Goal: Task Accomplishment & Management: Use online tool/utility

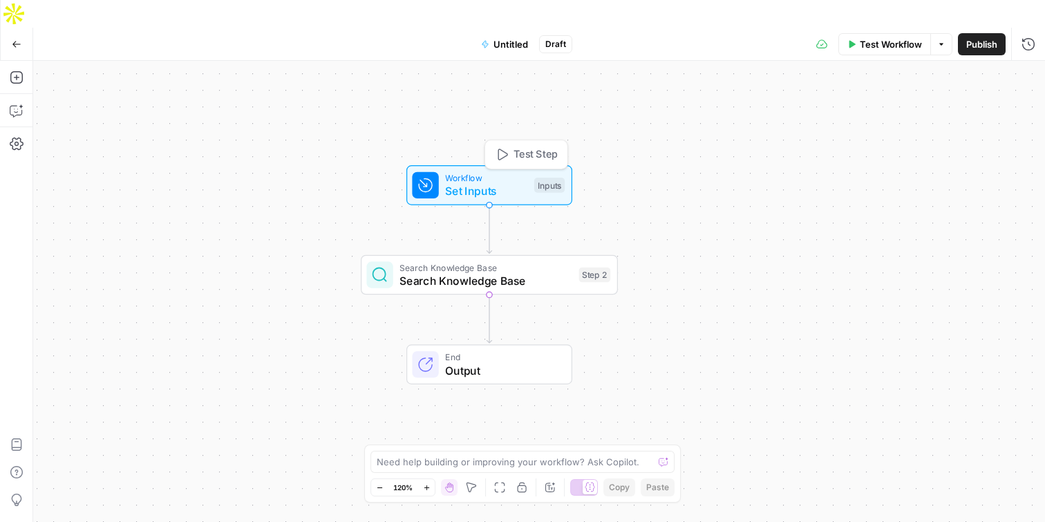
drag, startPoint x: 506, startPoint y: 194, endPoint x: 504, endPoint y: 145, distance: 48.4
click at [504, 182] on span "Set Inputs" at bounding box center [486, 190] width 82 height 17
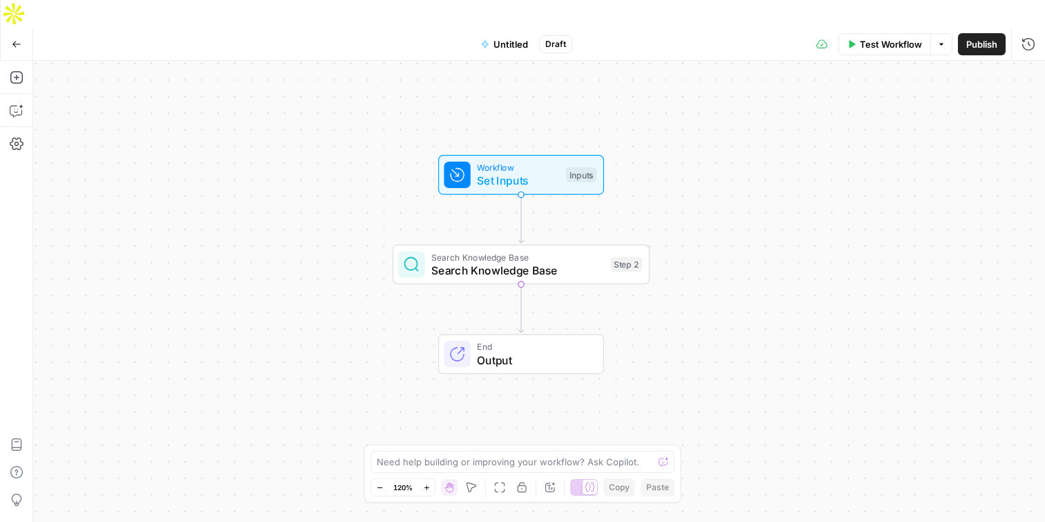
click at [468, 484] on icon "button" at bounding box center [471, 487] width 11 height 11
drag, startPoint x: 531, startPoint y: 142, endPoint x: 469, endPoint y: 347, distance: 214.7
click at [448, 165] on div "Workflow Set Inputs Inputs Test Step" at bounding box center [521, 175] width 166 height 40
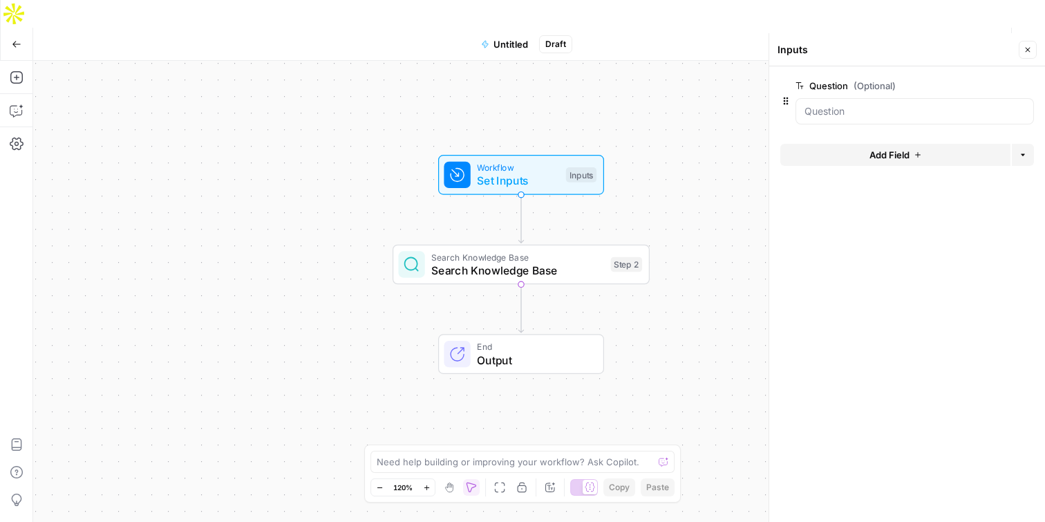
click at [449, 486] on icon "button" at bounding box center [449, 487] width 11 height 11
drag, startPoint x: 1030, startPoint y: 48, endPoint x: 909, endPoint y: 96, distance: 130.6
click at [1030, 48] on icon "button" at bounding box center [1027, 50] width 8 height 8
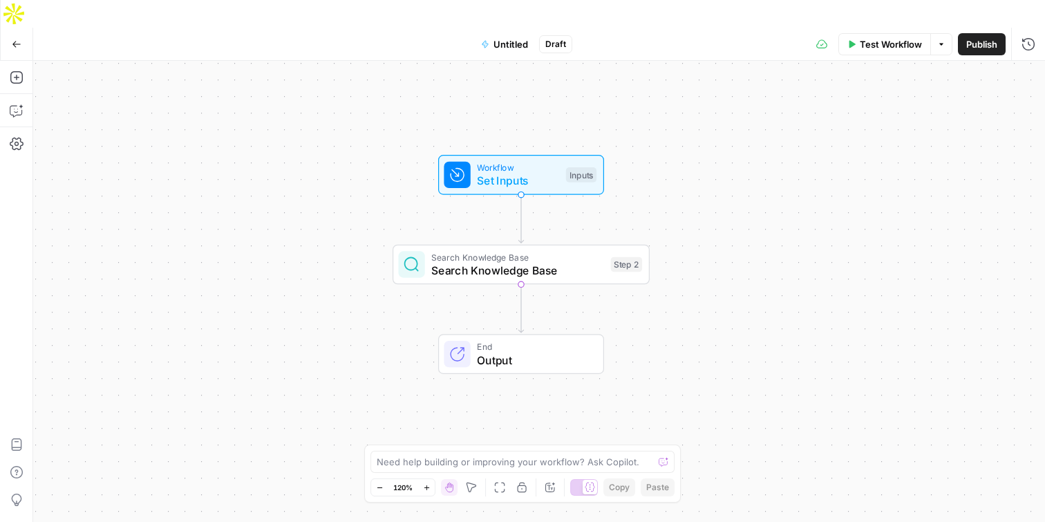
drag, startPoint x: 574, startPoint y: 233, endPoint x: 377, endPoint y: 39, distance: 276.1
click at [502, 161] on span "Workflow" at bounding box center [518, 167] width 82 height 13
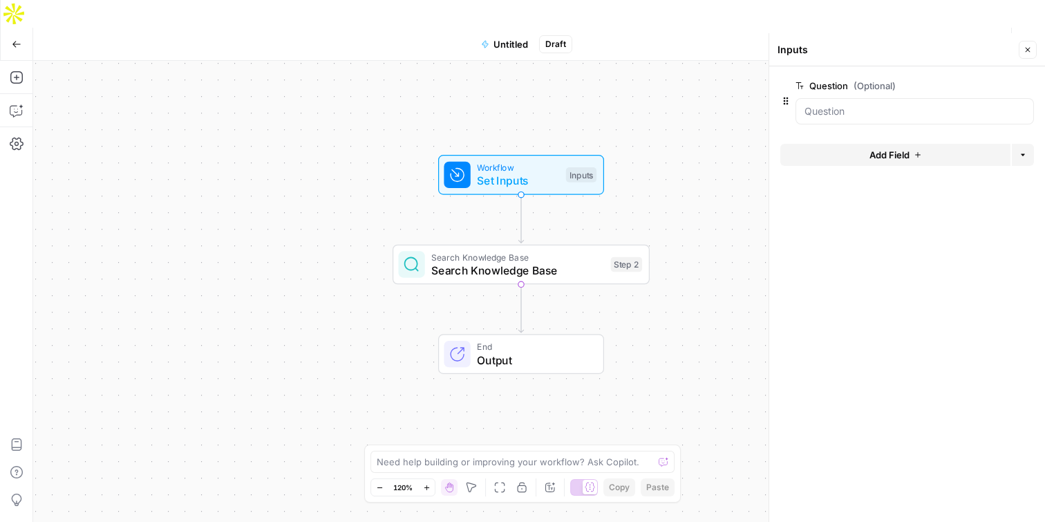
click at [990, 85] on span "edit field" at bounding box center [982, 85] width 30 height 11
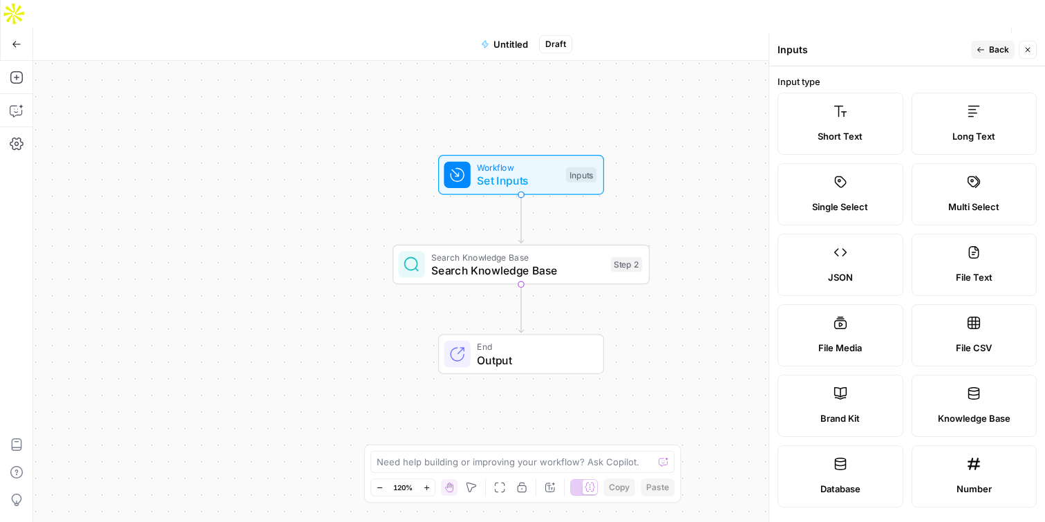
click at [956, 124] on label "Long Text" at bounding box center [975, 124] width 126 height 62
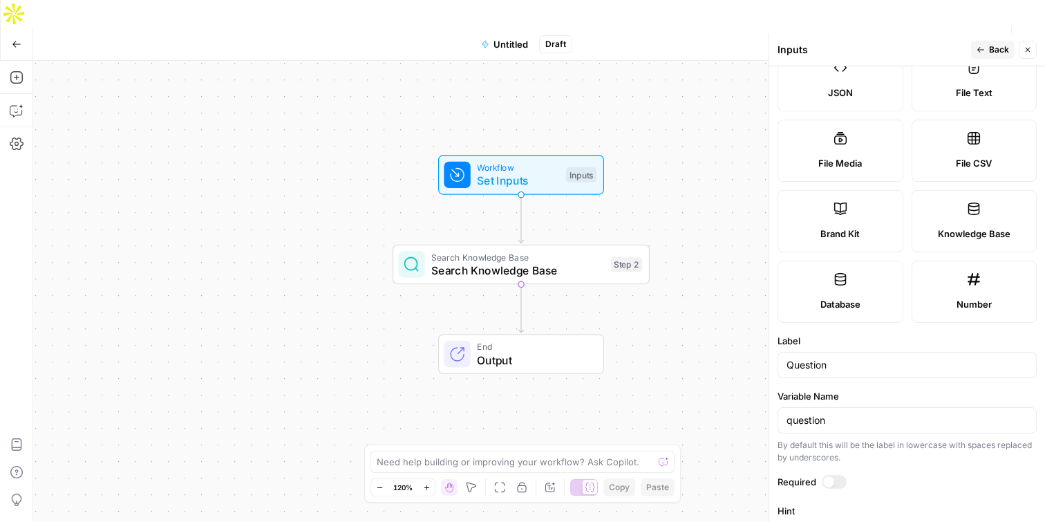
scroll to position [412, 0]
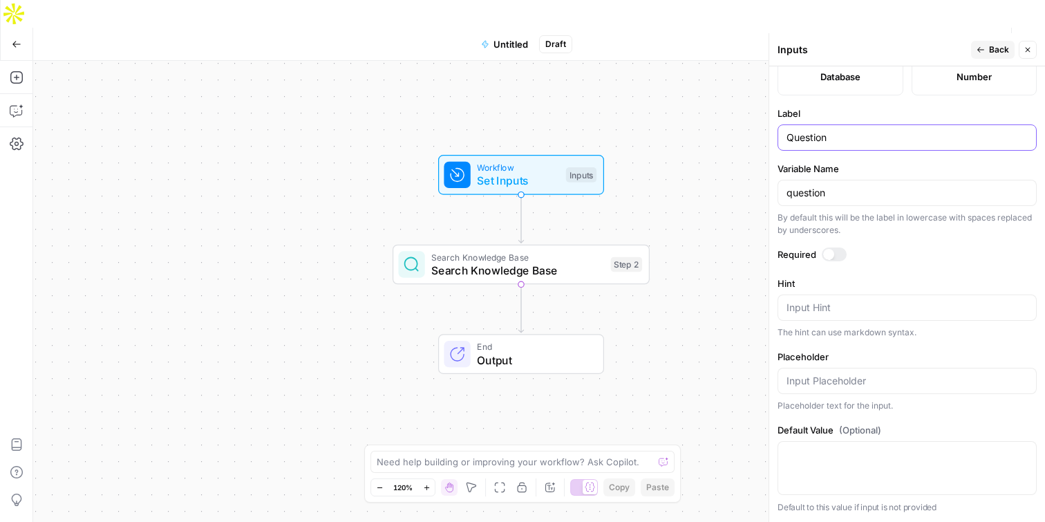
drag, startPoint x: 735, startPoint y: 141, endPoint x: 724, endPoint y: 140, distance: 11.1
click at [724, 140] on body "AO Internal Ops New Home Browse Insights Opportunities Your Data Recent Grids […" at bounding box center [522, 261] width 1045 height 522
drag, startPoint x: 849, startPoint y: 141, endPoint x: 749, endPoint y: 136, distance: 99.6
click at [758, 138] on body "AO Internal Ops New Home Browse Insights Opportunities Your Data Recent Grids […" at bounding box center [522, 261] width 1045 height 522
drag, startPoint x: 825, startPoint y: 144, endPoint x: 816, endPoint y: 135, distance: 13.2
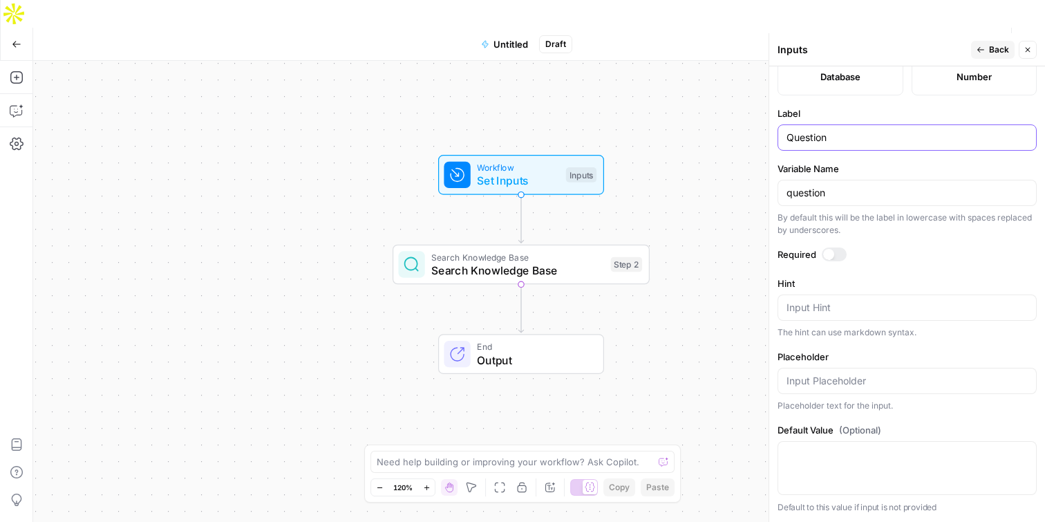
click at [795, 129] on div "Question" at bounding box center [906, 137] width 259 height 26
click at [932, 135] on input "[PERSON_NAME] Restaurant Review" at bounding box center [906, 138] width 241 height 14
type input "[PERSON_NAME] Restaurant Review (Aircraft)"
drag, startPoint x: 861, startPoint y: 192, endPoint x: 757, endPoint y: 189, distance: 104.4
click at [757, 189] on body "AO Internal Ops New Home Browse Insights Opportunities Your Data Recent Grids […" at bounding box center [522, 261] width 1045 height 522
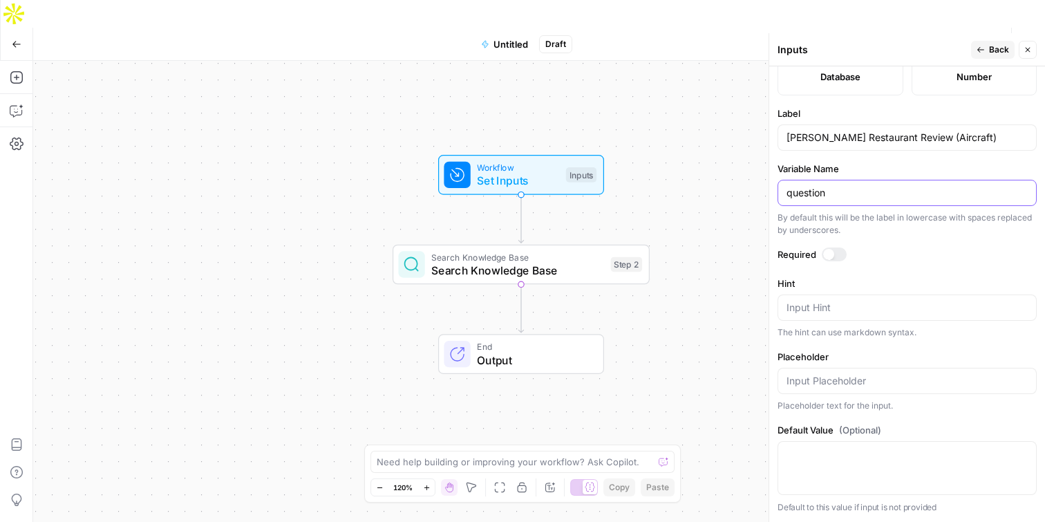
drag, startPoint x: 866, startPoint y: 189, endPoint x: 745, endPoint y: 183, distance: 121.1
click at [745, 183] on body "AO Internal Ops New Home Browse Insights Opportunities Your Data Recent Grids […" at bounding box center [522, 261] width 1045 height 522
drag, startPoint x: 816, startPoint y: 194, endPoint x: 772, endPoint y: 194, distance: 44.2
click at [772, 194] on div "Inputs Back Close Input type Short Text Long Text Single Select Multi Select JS…" at bounding box center [906, 277] width 276 height 489
type input "review"
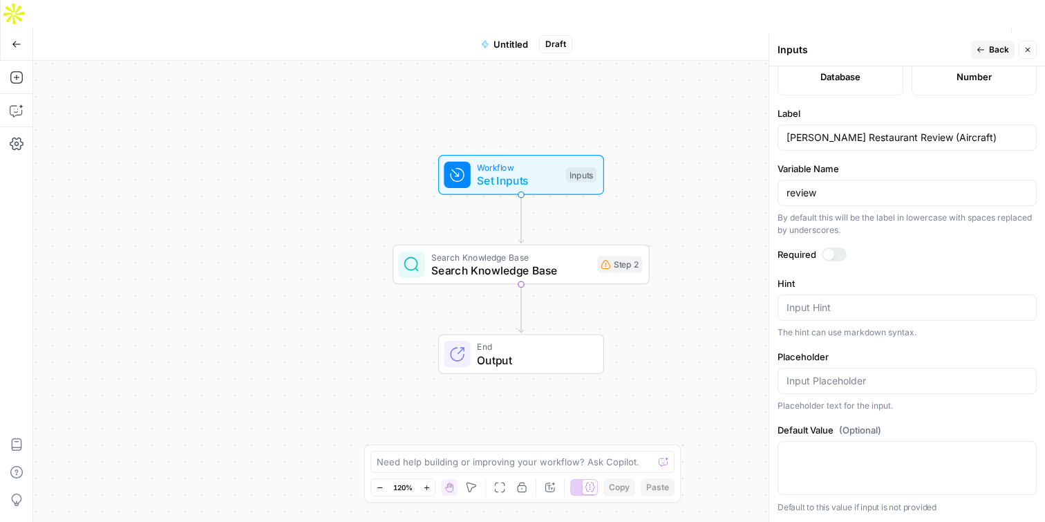
click at [923, 162] on label "Variable Name" at bounding box center [906, 169] width 259 height 14
click at [923, 186] on input "review" at bounding box center [906, 193] width 241 height 14
click at [931, 252] on label "Required" at bounding box center [906, 254] width 259 height 14
click at [938, 164] on label "Variable Name" at bounding box center [906, 169] width 259 height 14
click at [938, 186] on input "review" at bounding box center [906, 193] width 241 height 14
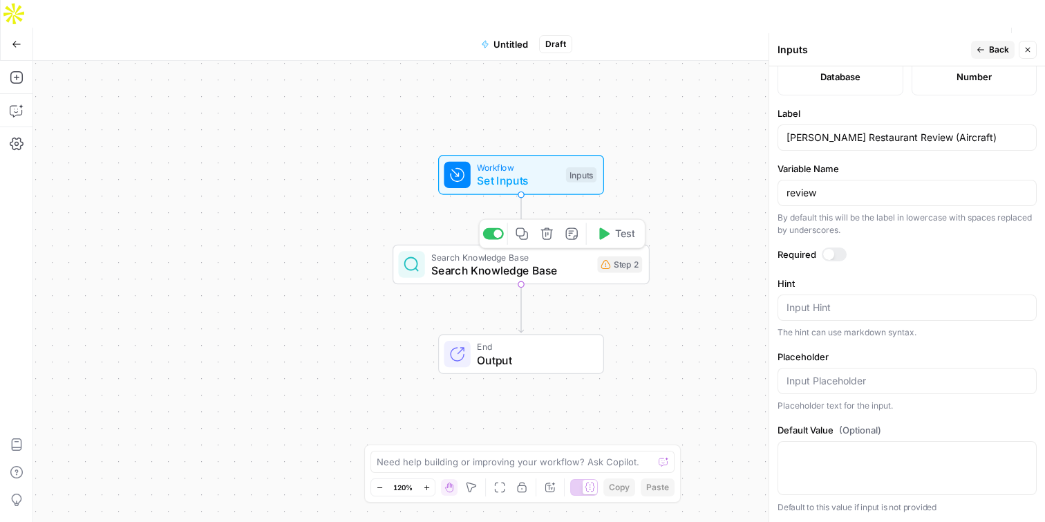
click at [549, 227] on icon "button" at bounding box center [546, 233] width 13 height 13
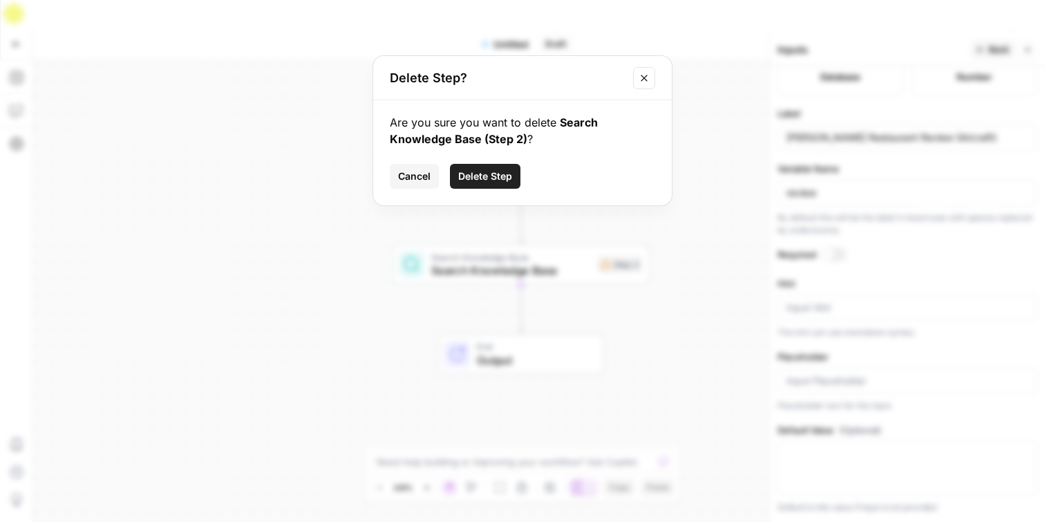
click at [500, 171] on span "Delete Step" at bounding box center [485, 176] width 54 height 14
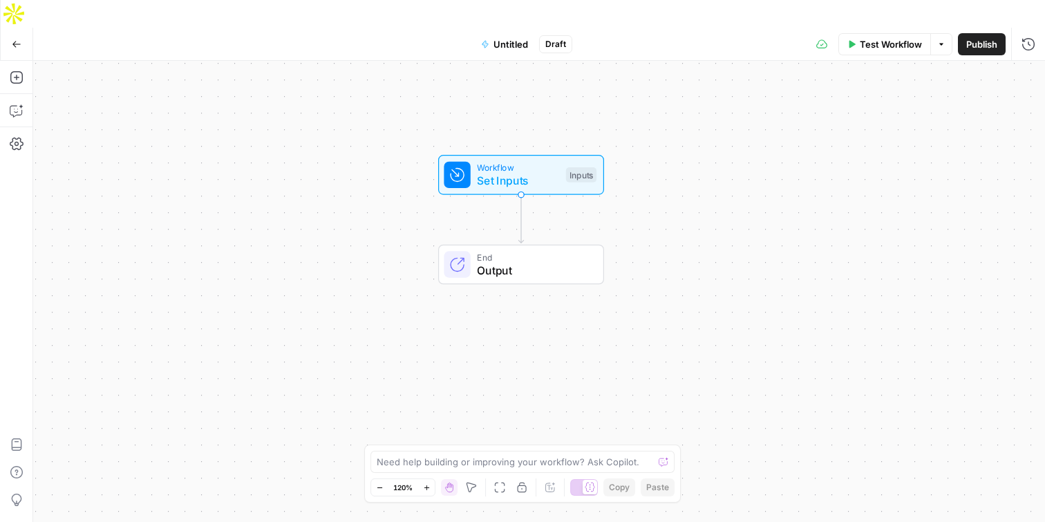
click at [523, 172] on span "Set Inputs" at bounding box center [518, 180] width 82 height 17
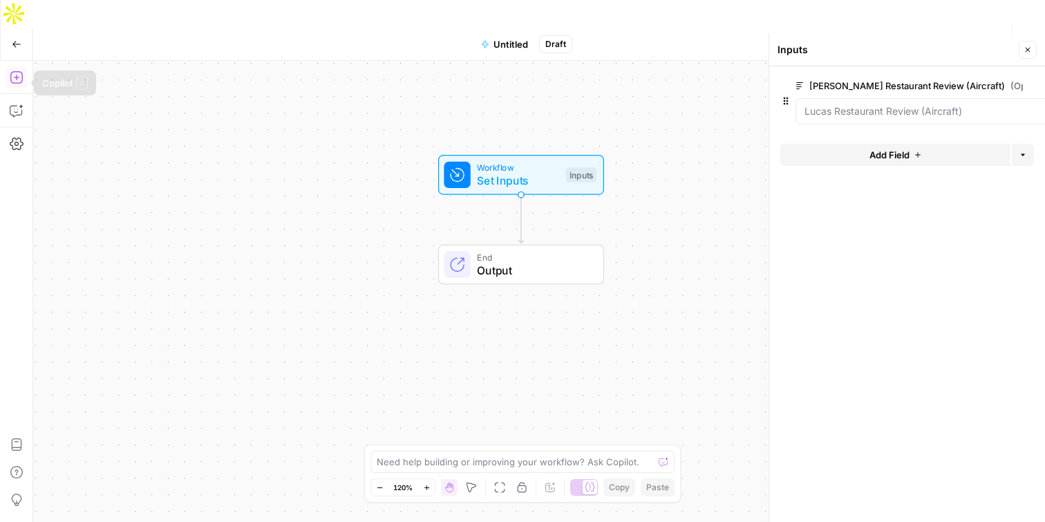
click at [17, 70] on icon "button" at bounding box center [17, 77] width 14 height 14
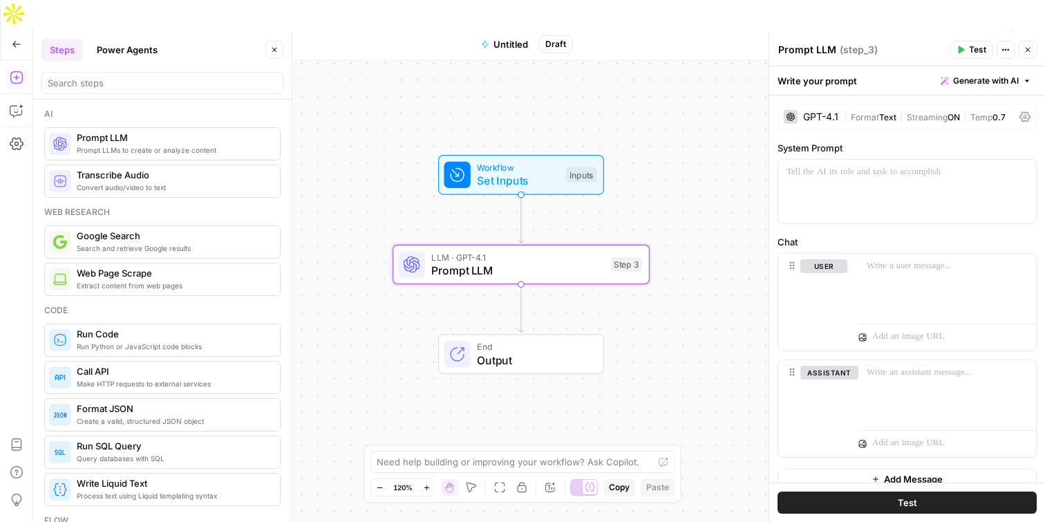
drag, startPoint x: 113, startPoint y: 146, endPoint x: 742, endPoint y: 8, distance: 643.9
click at [167, 82] on input "search" at bounding box center [162, 83] width 229 height 14
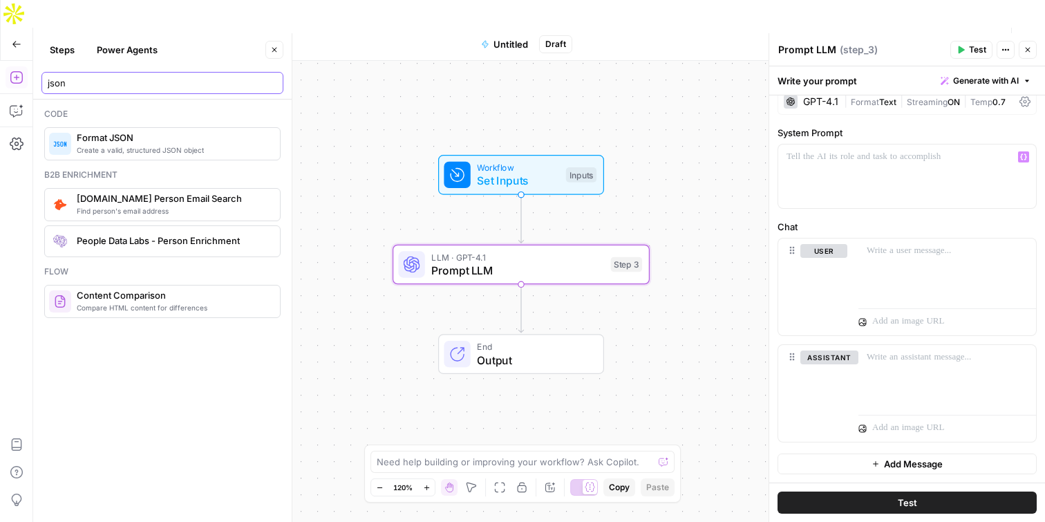
scroll to position [15, 0]
type input "json"
click at [889, 189] on div at bounding box center [907, 176] width 258 height 64
click at [876, 163] on p at bounding box center [906, 157] width 241 height 14
click at [984, 160] on p "**********" at bounding box center [901, 157] width 231 height 14
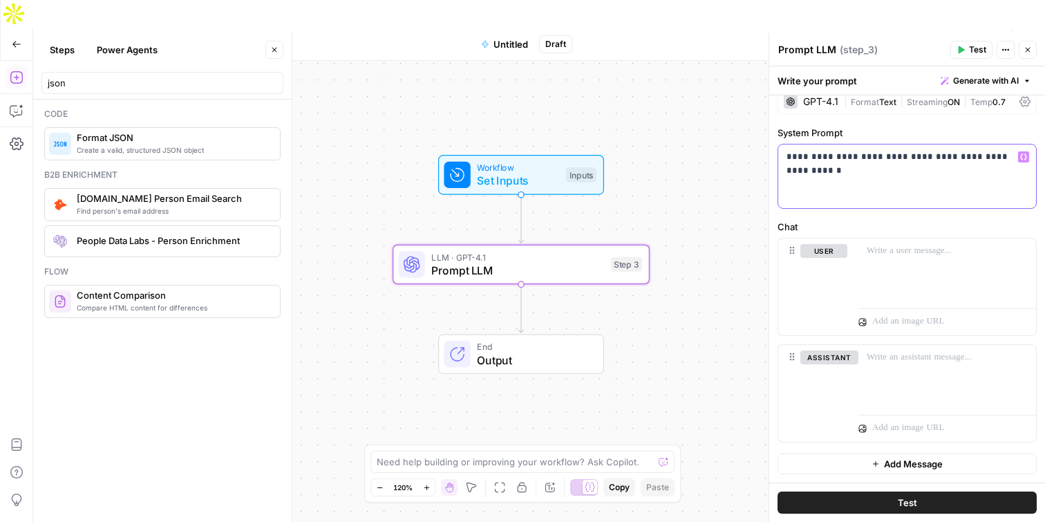
drag, startPoint x: 832, startPoint y: 169, endPoint x: 811, endPoint y: 170, distance: 20.7
click at [811, 170] on p "**********" at bounding box center [901, 164] width 231 height 28
click at [941, 252] on p at bounding box center [947, 251] width 161 height 14
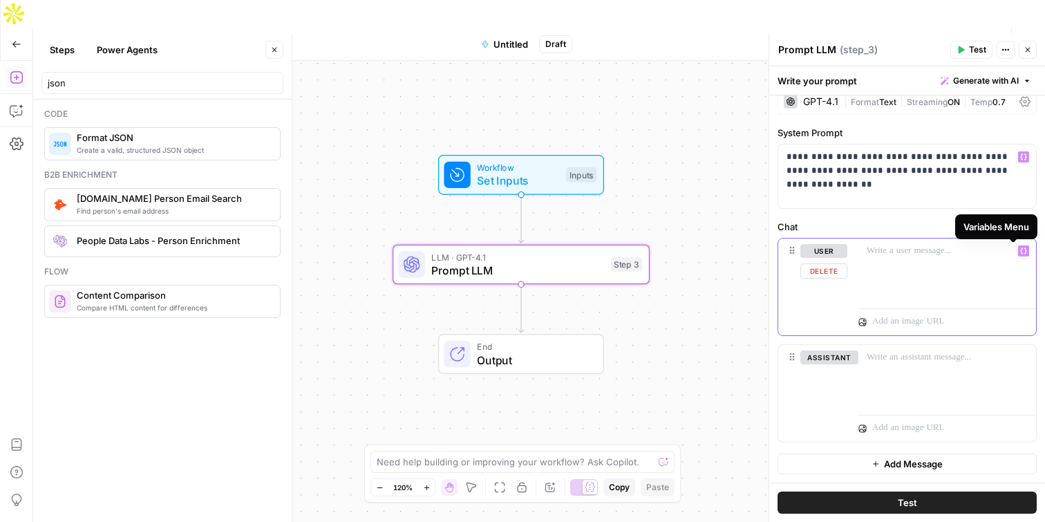
click at [903, 249] on p at bounding box center [947, 251] width 161 height 14
click at [890, 251] on p at bounding box center [947, 251] width 161 height 14
click at [1020, 252] on icon "button" at bounding box center [1023, 251] width 7 height 6
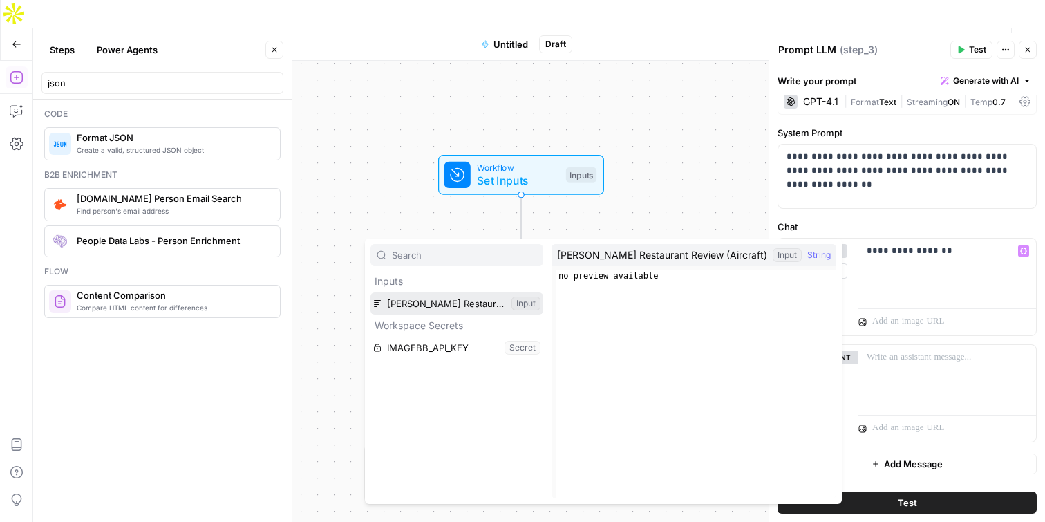
click at [424, 305] on button "Select variable Lucas Restaurant Review (Aircraft)" at bounding box center [456, 303] width 173 height 22
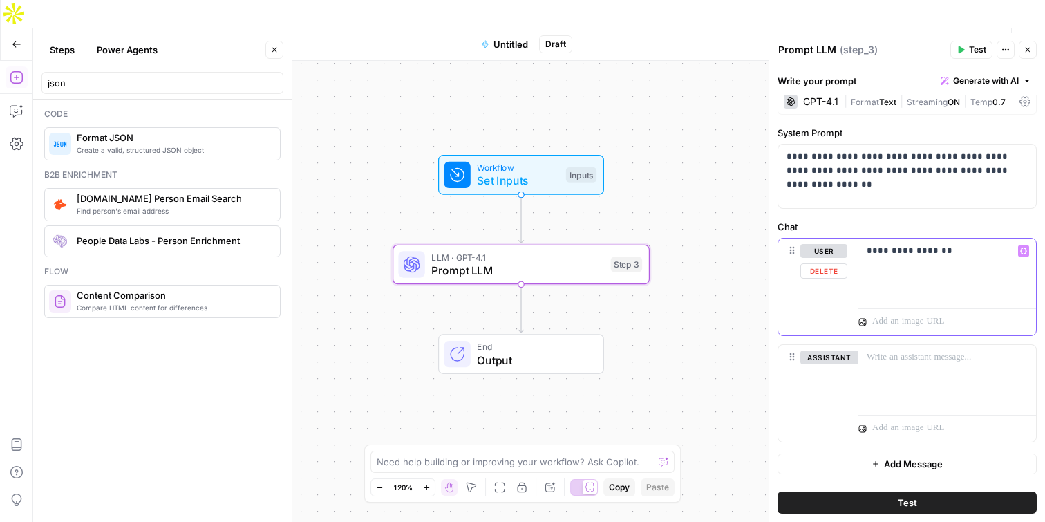
click at [1020, 252] on icon "button" at bounding box center [1023, 250] width 7 height 7
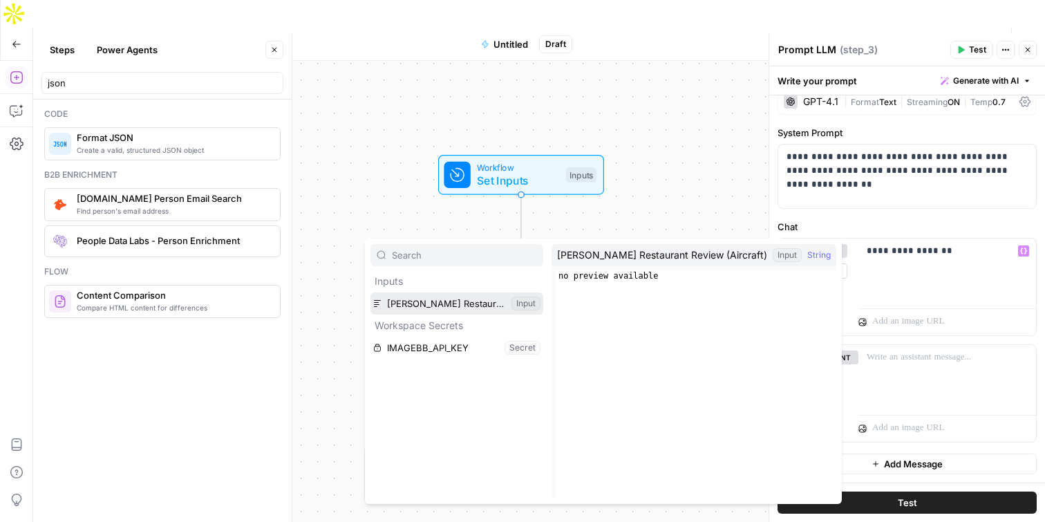
click at [452, 307] on button "Select variable Lucas Restaurant Review (Aircraft)" at bounding box center [456, 303] width 173 height 22
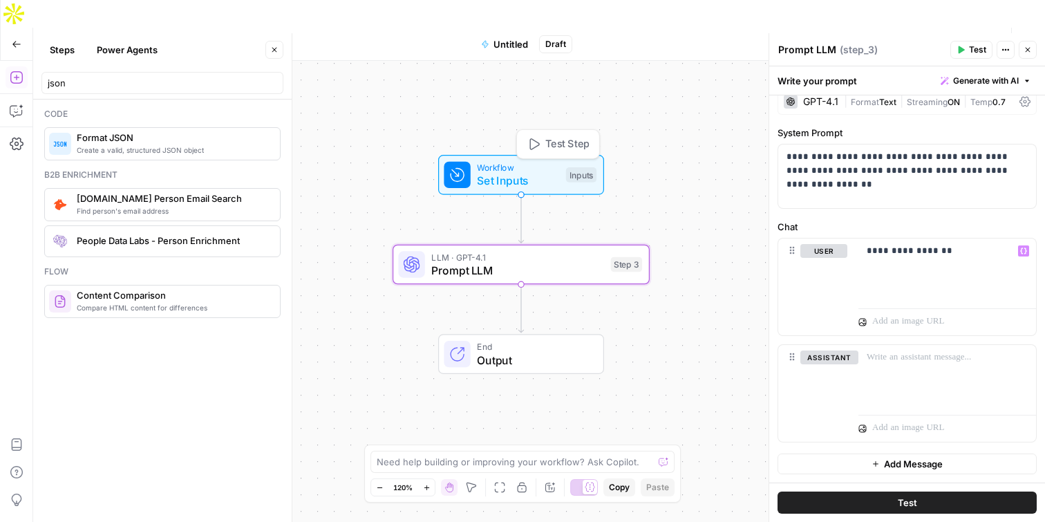
click at [491, 172] on span "Set Inputs" at bounding box center [518, 180] width 82 height 17
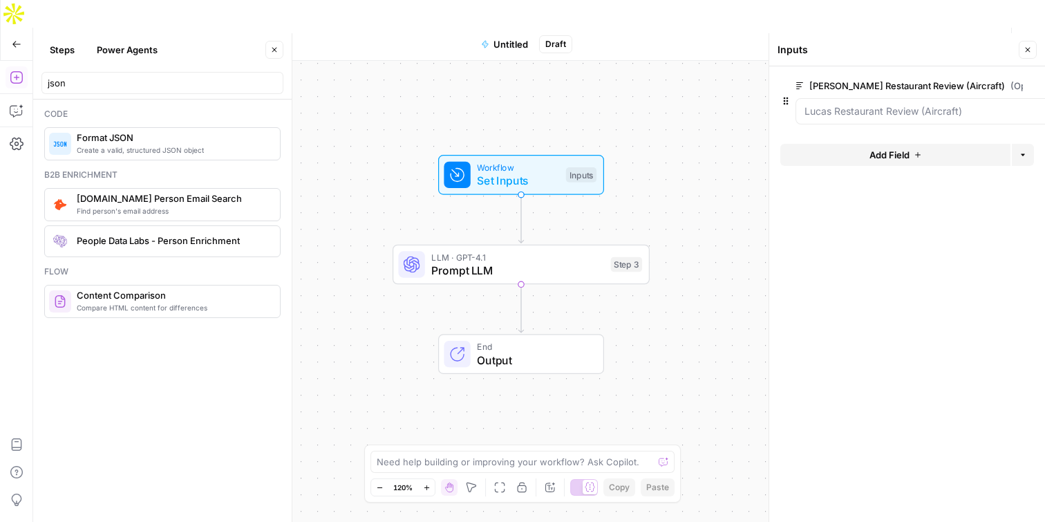
click at [1026, 50] on icon "button" at bounding box center [1027, 50] width 8 height 8
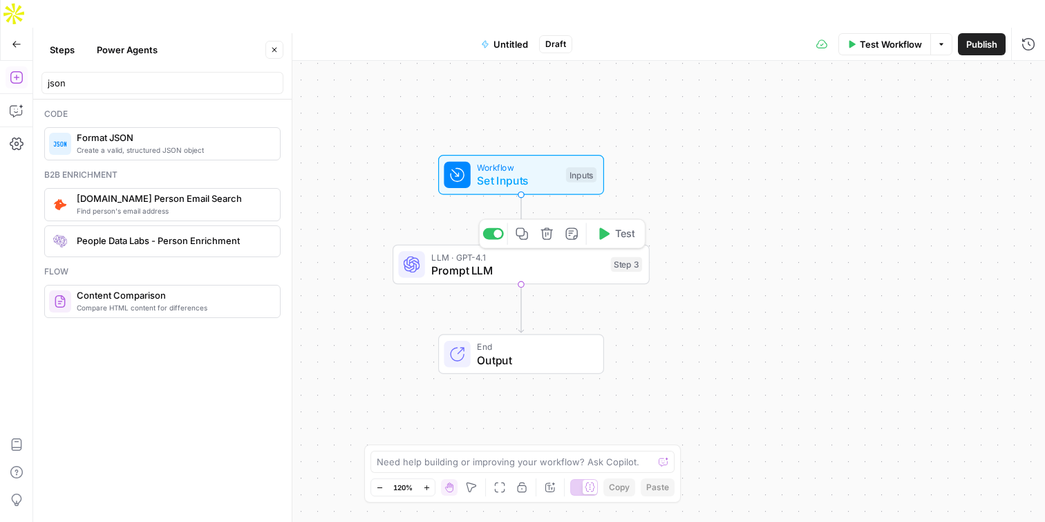
click at [513, 262] on span "Prompt LLM" at bounding box center [517, 270] width 173 height 17
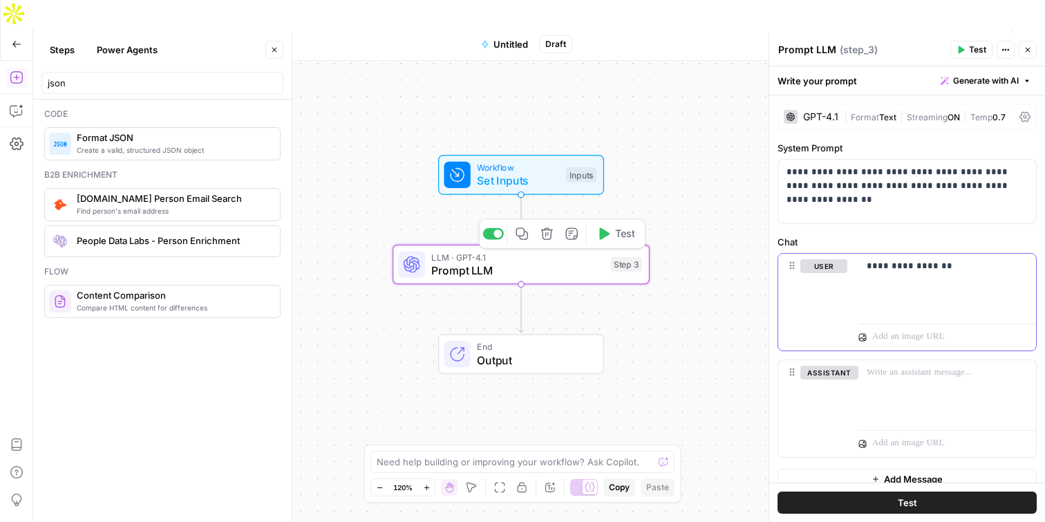
click at [975, 277] on div "**********" at bounding box center [947, 286] width 178 height 64
